Goal: Task Accomplishment & Management: Complete application form

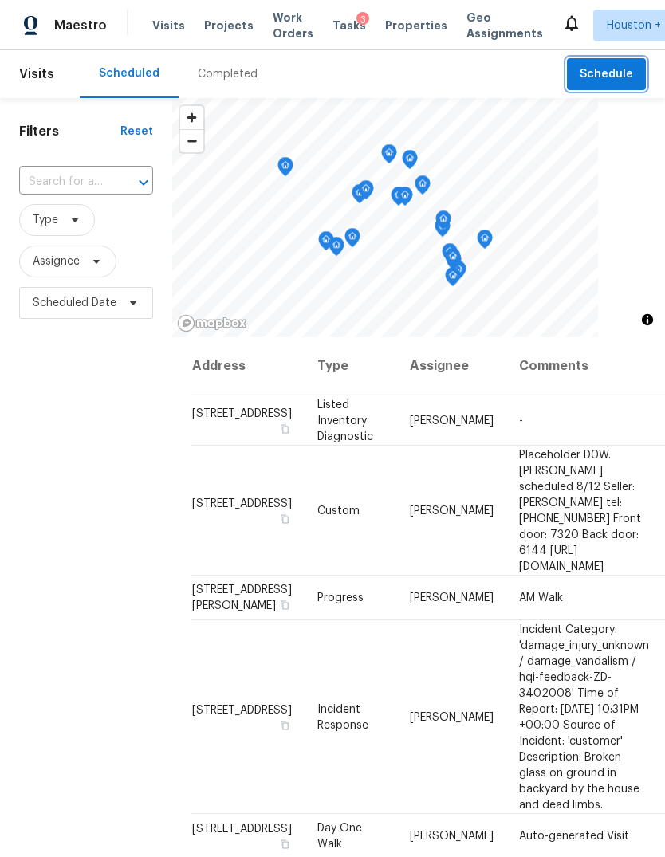
click at [619, 77] on span "Schedule" at bounding box center [605, 75] width 53 height 20
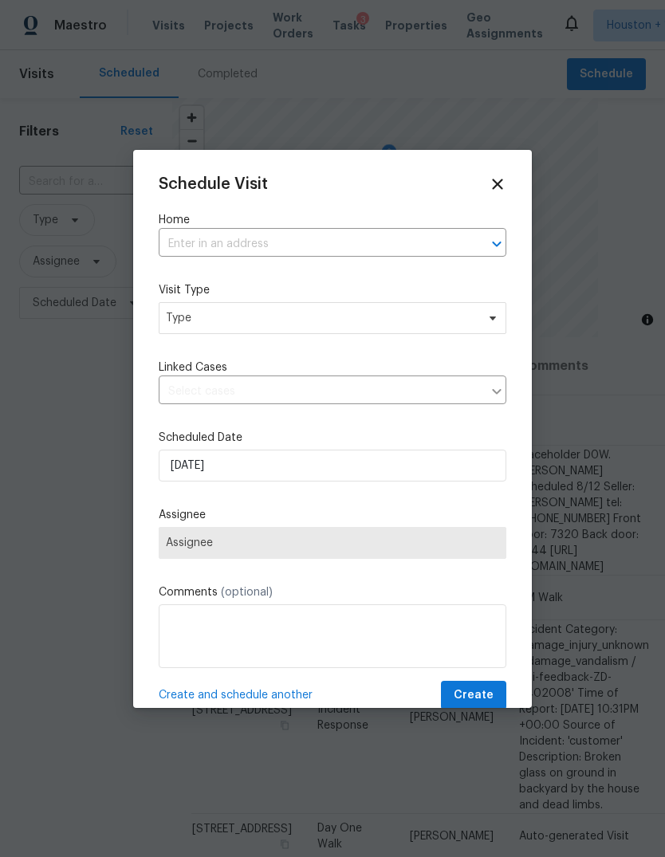
click at [403, 240] on input "text" at bounding box center [310, 244] width 303 height 25
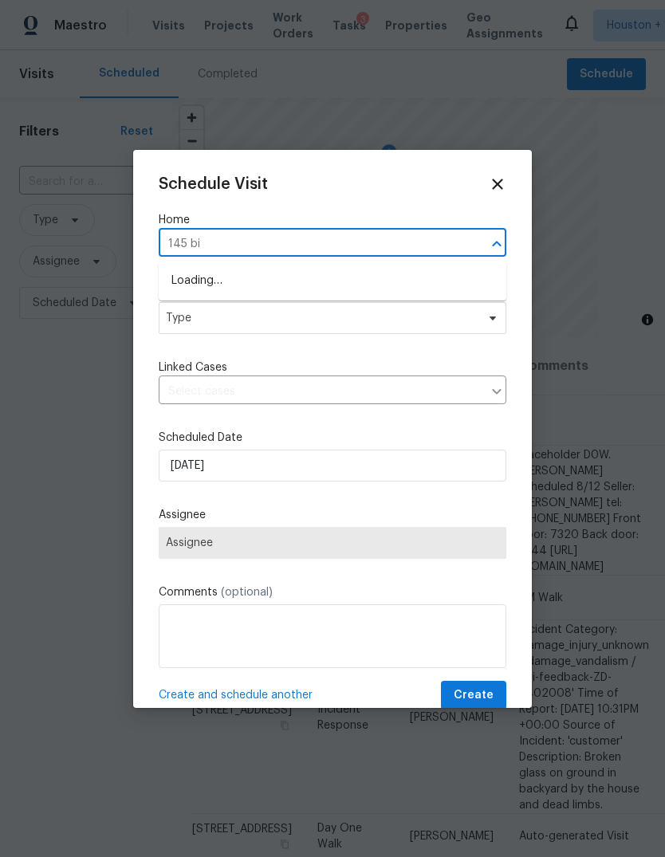
type input "145 bir"
click at [395, 281] on li "[STREET_ADDRESS]" at bounding box center [332, 281] width 347 height 26
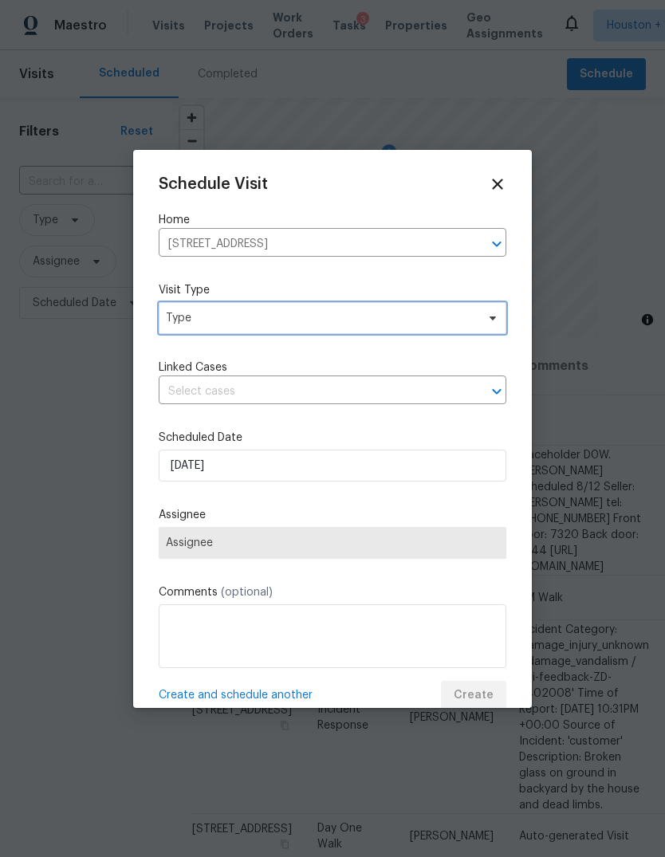
click at [413, 332] on span "Type" at bounding box center [332, 318] width 347 height 32
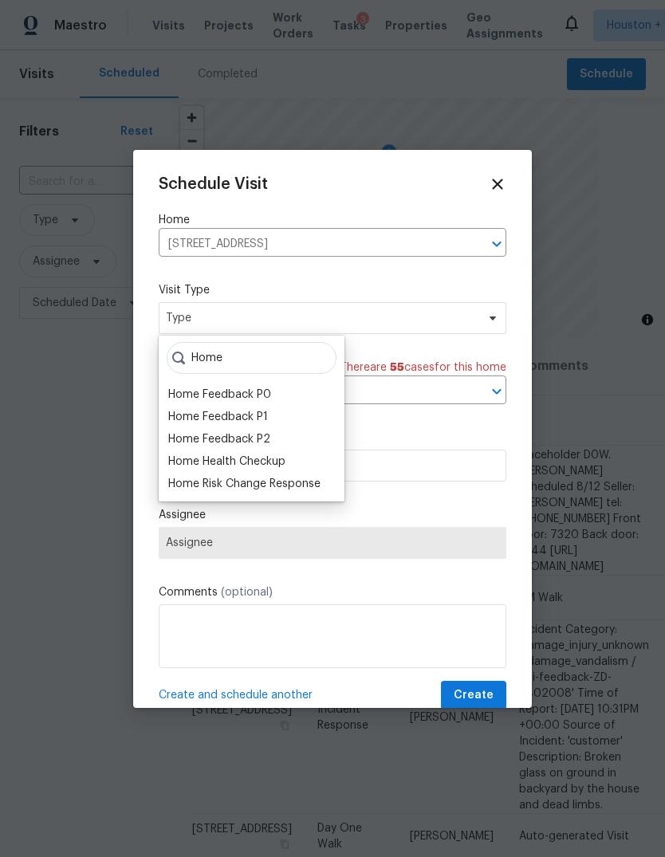
type input "Home"
click at [186, 458] on div "Home Health Checkup" at bounding box center [226, 461] width 117 height 16
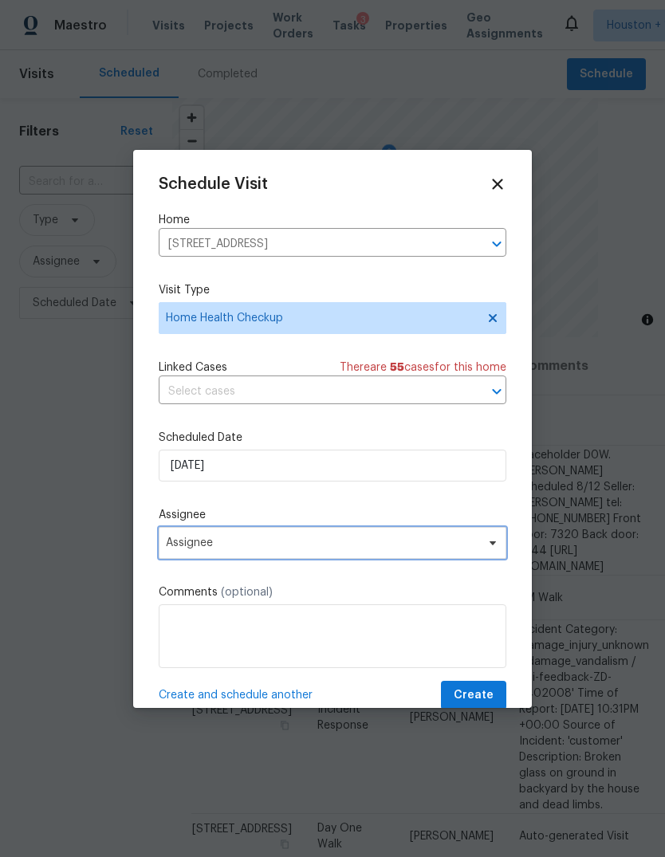
click at [182, 559] on span "Assignee" at bounding box center [332, 543] width 347 height 32
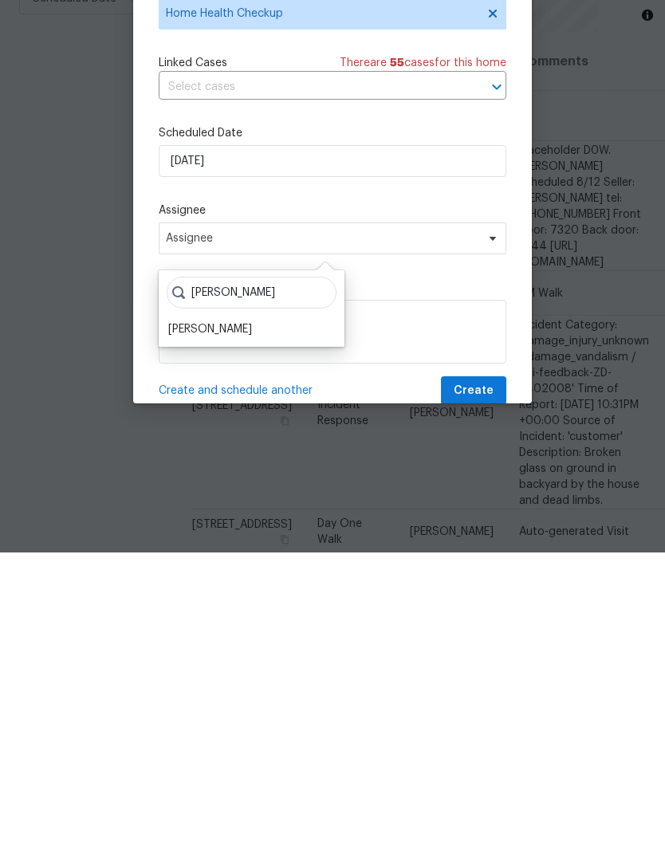
type input "[PERSON_NAME]"
click at [186, 626] on div "[PERSON_NAME]" at bounding box center [210, 634] width 84 height 16
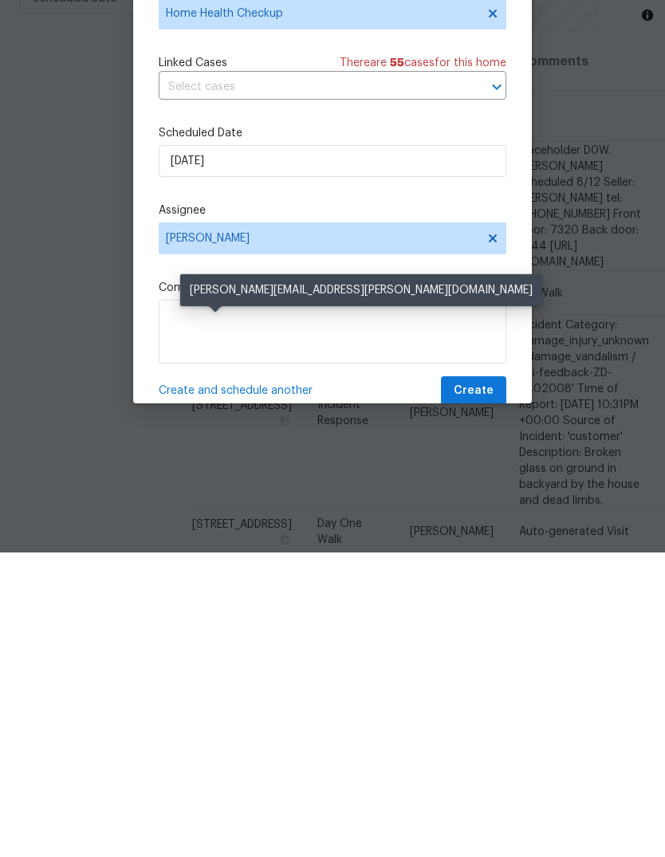
scroll to position [60, 0]
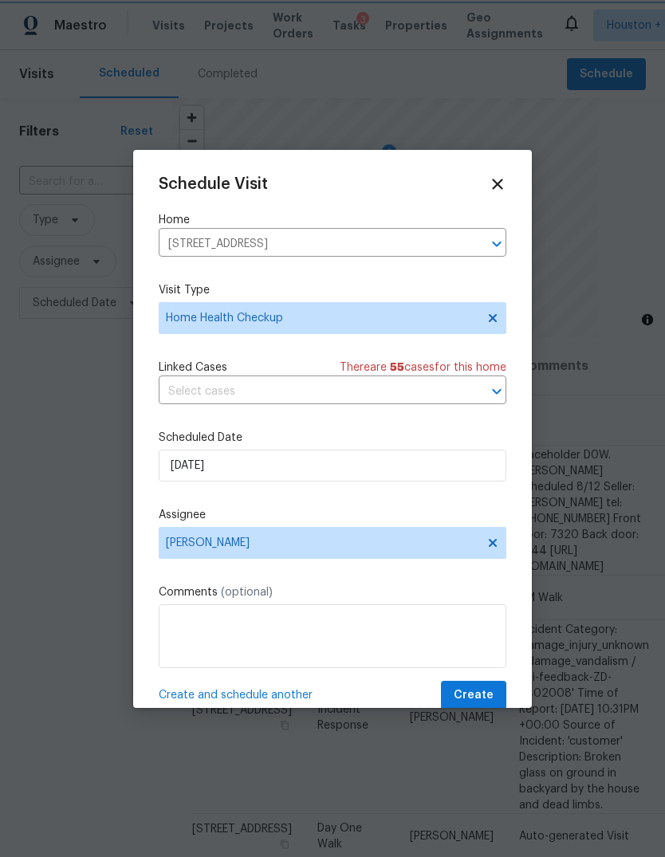
click at [470, 681] on div "Schedule Visit Home [STREET_ADDRESS] ​ Visit Type Home Health Checkup Linked Ca…" at bounding box center [332, 442] width 347 height 535
click at [485, 698] on span "Create" at bounding box center [473, 695] width 40 height 20
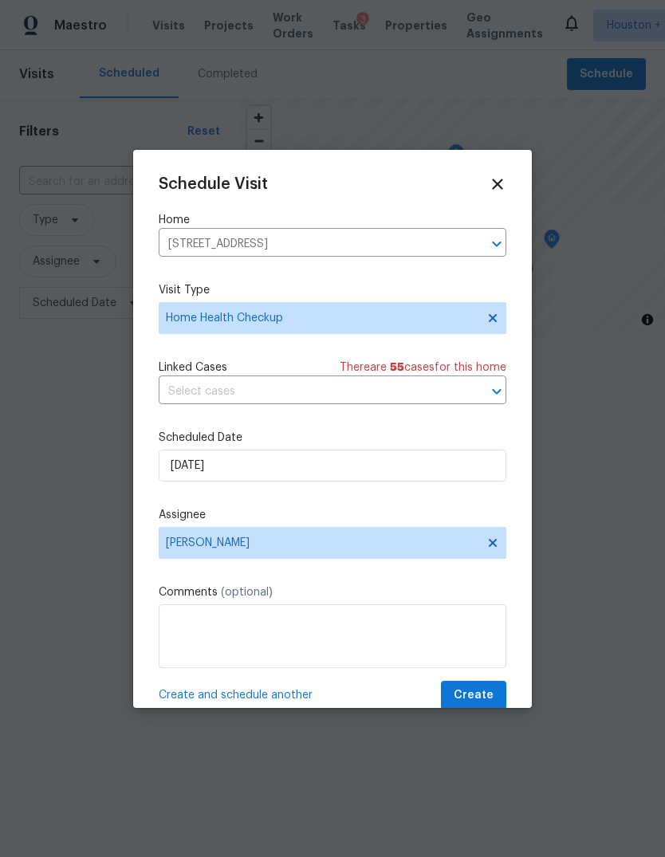
scroll to position [0, 0]
